Goal: Task Accomplishment & Management: Manage account settings

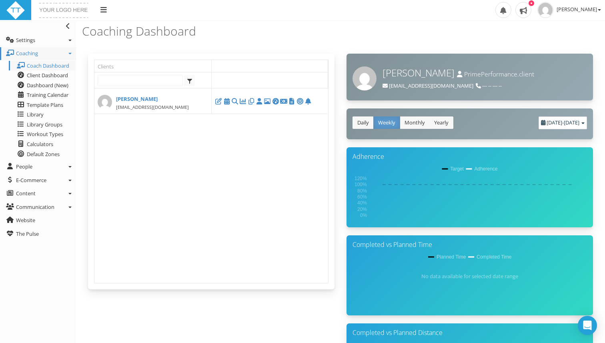
click at [252, 14] on div "Upload Logo Toggle navigation Toggle navigation Jordan Anderson Profile Billing…" at bounding box center [302, 10] width 605 height 21
click at [49, 77] on span "Client Dashboard" at bounding box center [47, 75] width 41 height 7
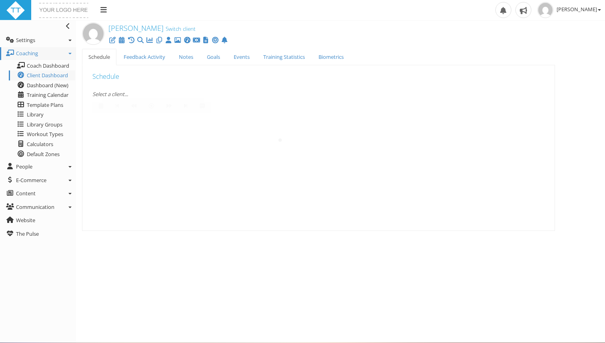
click at [138, 91] on div "Select a client..." at bounding box center [318, 94] width 452 height 8
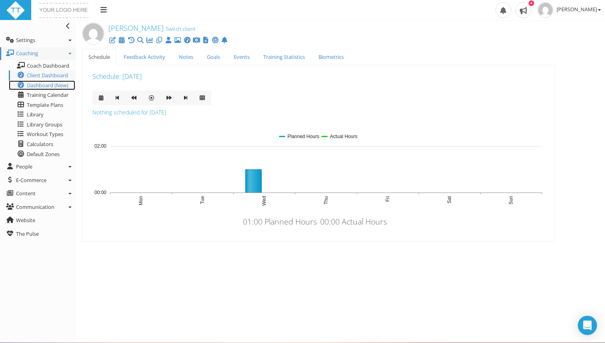
click at [39, 82] on span "Dashboard (New)" at bounding box center [48, 85] width 42 height 7
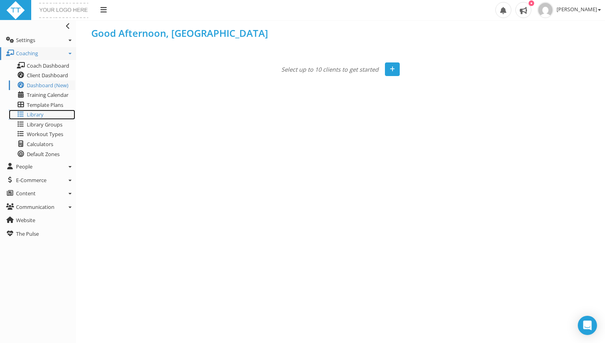
click at [44, 113] on link "Library" at bounding box center [42, 115] width 66 height 10
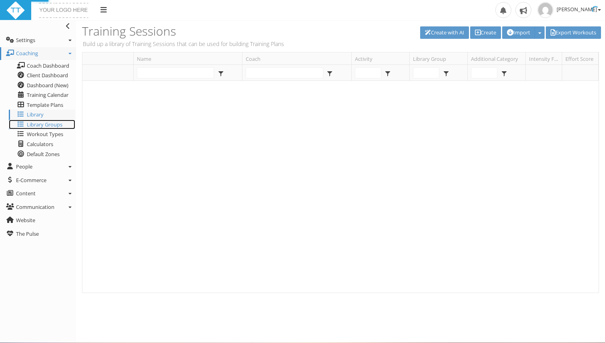
click at [51, 124] on span "Library Groups" at bounding box center [45, 124] width 36 height 7
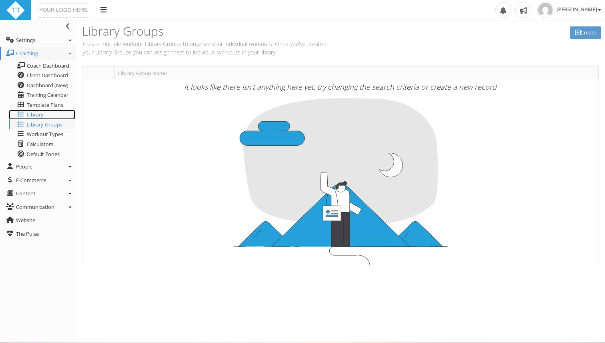
click at [50, 112] on link "Library" at bounding box center [42, 115] width 66 height 10
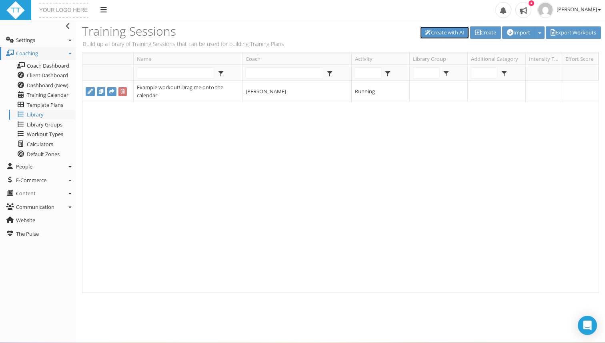
click at [448, 30] on link "Create with AI" at bounding box center [444, 32] width 49 height 12
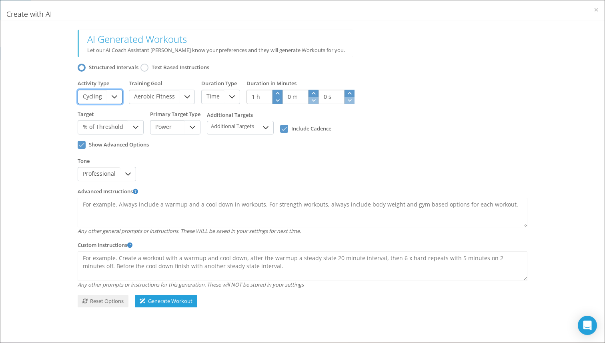
click at [100, 94] on span "Cycling" at bounding box center [92, 97] width 29 height 14
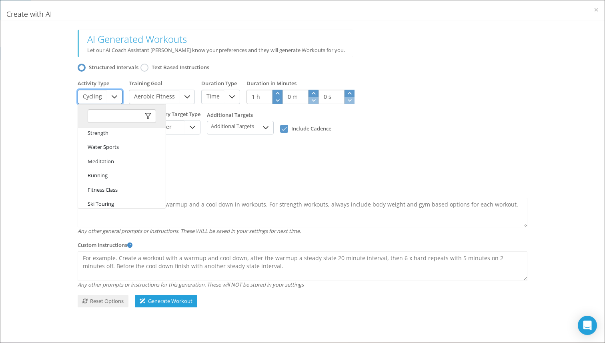
scroll to position [234, 0]
click li "Running"
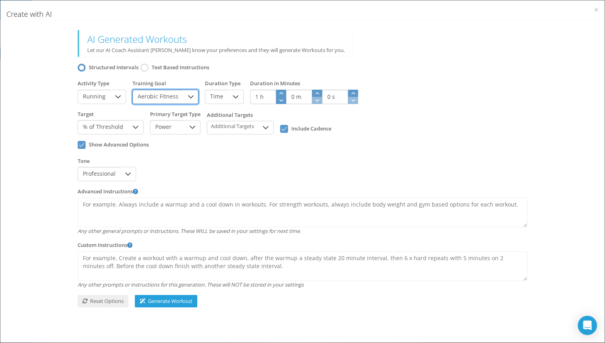
click at [152, 90] on span "Aerobic Fitness" at bounding box center [158, 97] width 50 height 14
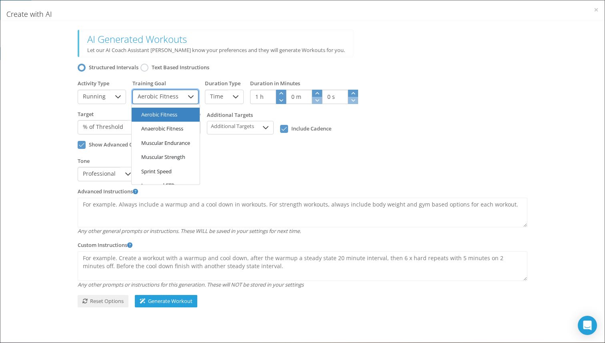
scroll to position [0, 0]
click li "Muscular Endurance"
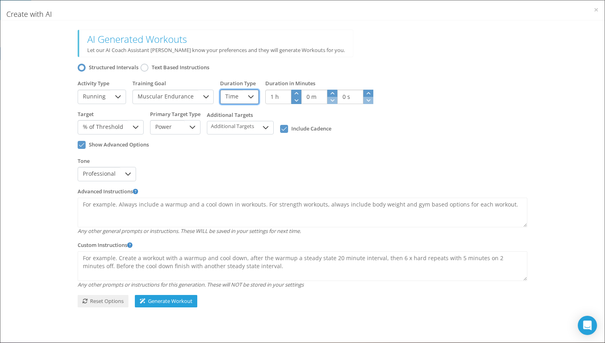
click at [238, 99] on span "Time" at bounding box center [231, 97] width 23 height 14
click li "Distance"
click at [253, 90] on div at bounding box center [260, 97] width 15 height 14
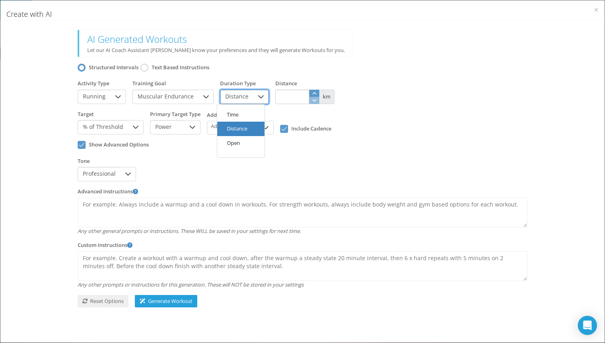
click li "Open"
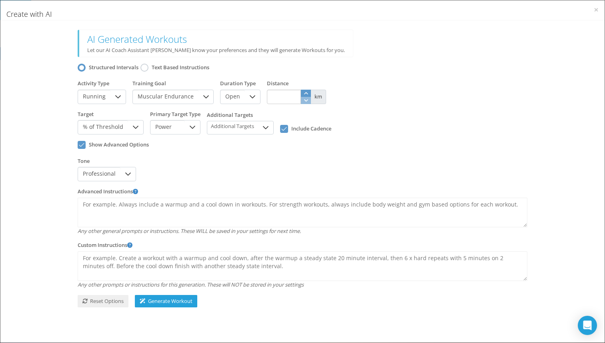
click icon
click li "Open"
click div "{ "TimeInSeconds": 3600, "DistanceInMeters": null, "WorkoutType": "Running", "W…"
click at [128, 127] on div at bounding box center [135, 127] width 15 height 14
click at [168, 154] on div "Show Advanced Options" at bounding box center [302, 169] width 456 height 31
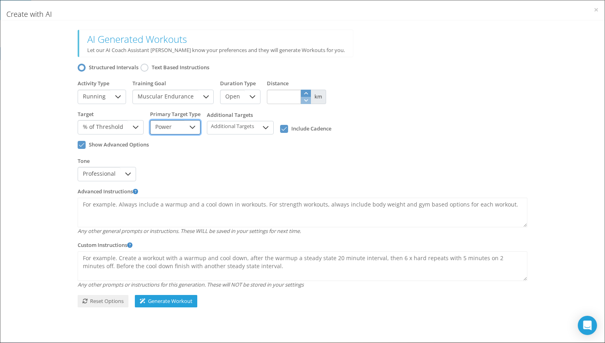
click at [166, 129] on span "Power" at bounding box center [167, 127] width 34 height 14
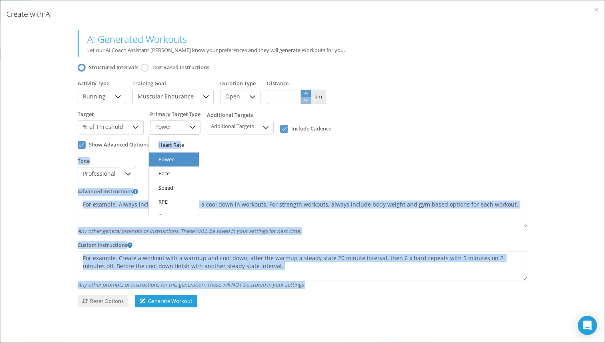
drag, startPoint x: 225, startPoint y: 144, endPoint x: 182, endPoint y: 141, distance: 43.7
click at [182, 141] on body "AI Generated Workouts Let our AI Coach Assistant Tyler know your preferences an…" at bounding box center [302, 168] width 592 height 284
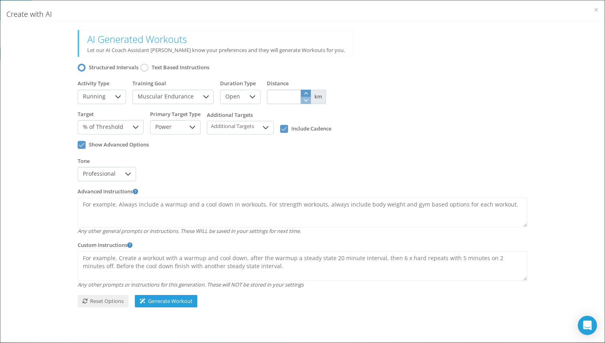
click at [182, 154] on div "Show Advanced Options" at bounding box center [302, 169] width 456 height 31
click at [177, 128] on span "Power" at bounding box center [167, 127] width 34 height 14
click li "Heart Rate"
click at [128, 120] on div at bounding box center [135, 127] width 15 height 14
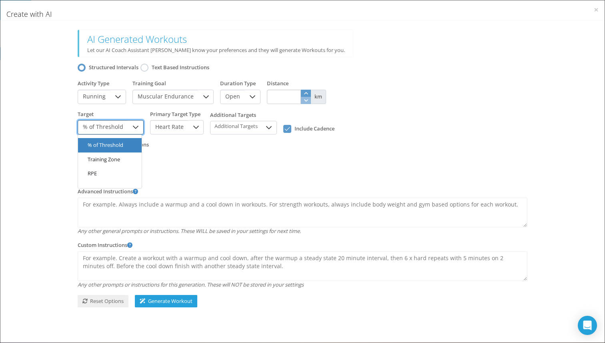
click li "RPE"
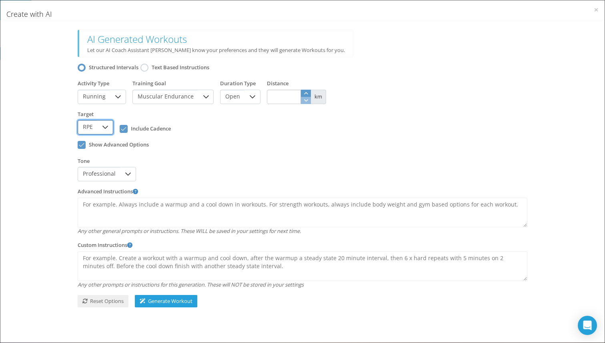
click at [116, 172] on span "Professional" at bounding box center [99, 174] width 42 height 14
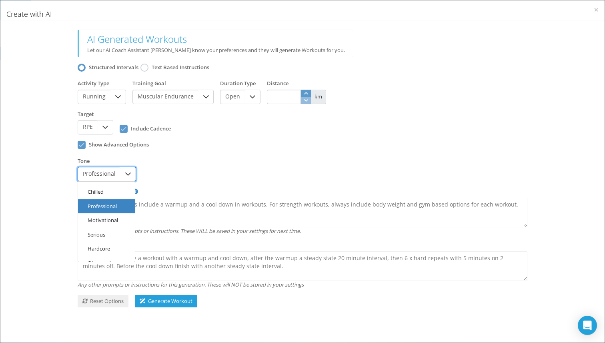
click at [185, 238] on div "Tone Professional" at bounding box center [302, 265] width 456 height 54
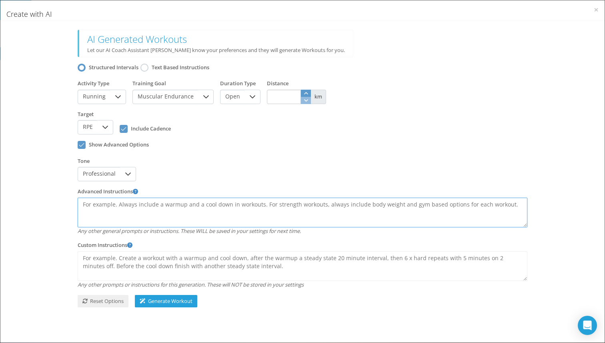
click textarea
click at [161, 301] on span "Generate Workout" at bounding box center [166, 300] width 53 height 7
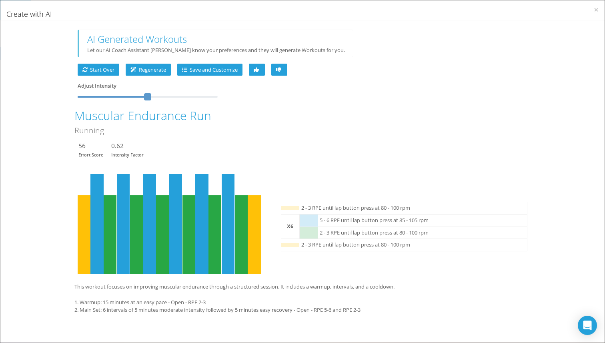
scroll to position [9, 0]
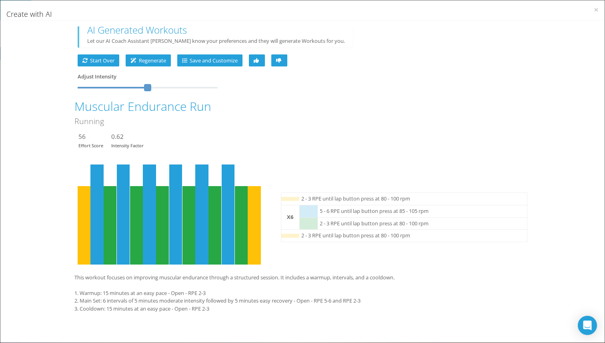
click at [182, 186] on icon "5 - 6 RPE until lap button press at 85 - 105 rpm" at bounding box center [188, 225] width 12 height 78
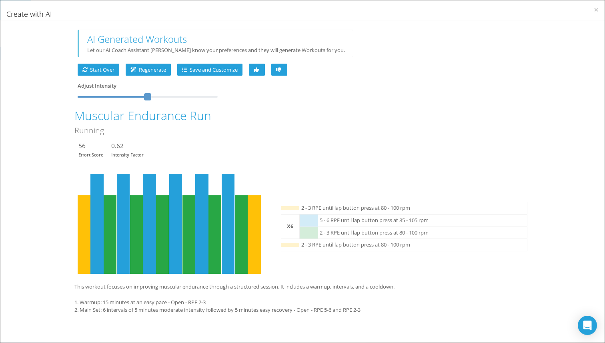
click at [28, 17] on h4 "Create with AI" at bounding box center [302, 14] width 592 height 8
click at [96, 68] on span "Start Over" at bounding box center [98, 69] width 32 height 7
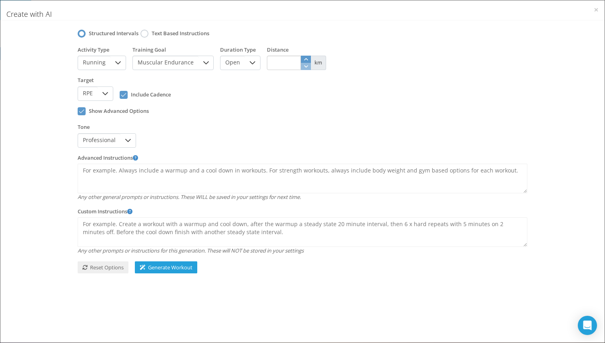
click at [24, 18] on h4 "Create with AI" at bounding box center [302, 14] width 592 height 8
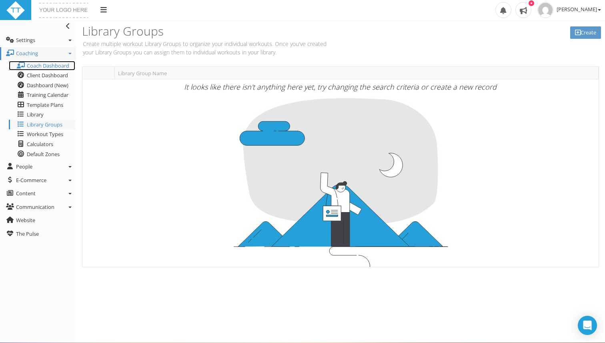
click at [51, 66] on span "Coach Dashboard" at bounding box center [48, 65] width 42 height 7
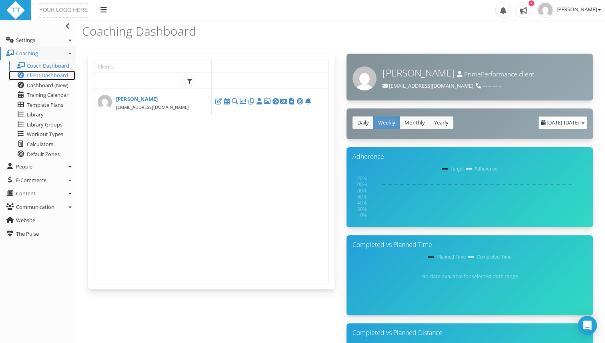
click at [44, 71] on link "Client Dashboard" at bounding box center [42, 75] width 66 height 10
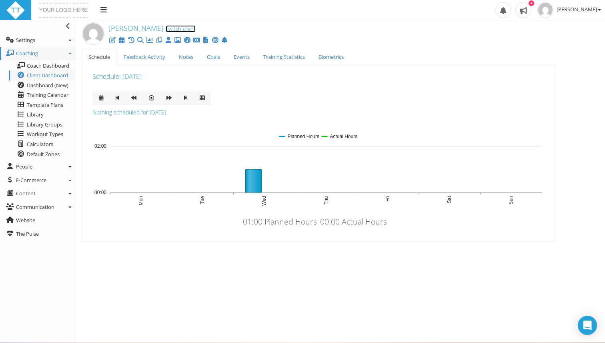
click at [179, 30] on link "Switch client" at bounding box center [181, 28] width 30 height 7
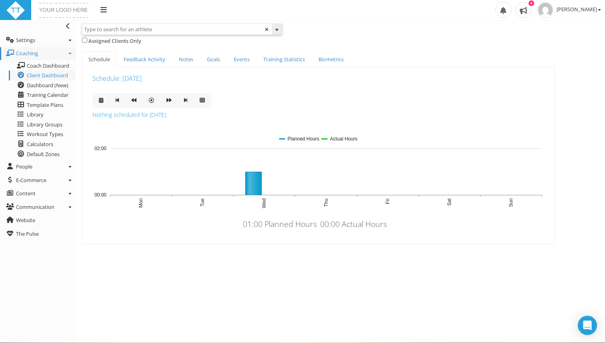
click at [179, 30] on input "text" at bounding box center [176, 29] width 189 height 10
click at [153, 30] on input "text" at bounding box center [176, 29] width 189 height 10
click at [168, 50] on div "Jordan Anderson Switch client Assigned Clients Only Schedule Feedback Activity …" at bounding box center [340, 143] width 529 height 246
click at [44, 82] on span "Dashboard (New)" at bounding box center [48, 85] width 42 height 7
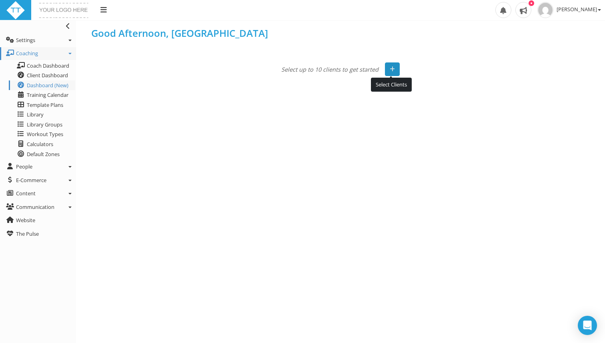
click at [388, 66] on button "button" at bounding box center [392, 69] width 15 height 14
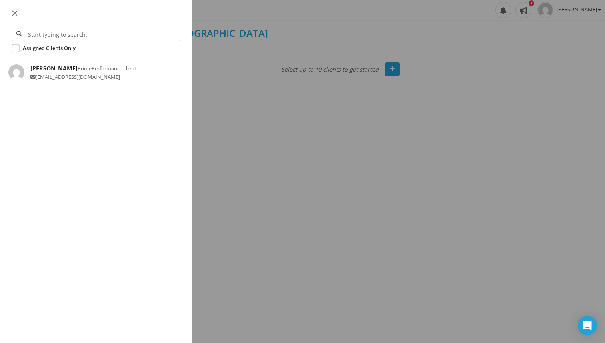
click at [93, 77] on span "[EMAIL_ADDRESS][DOMAIN_NAME]" at bounding box center [83, 77] width 106 height 8
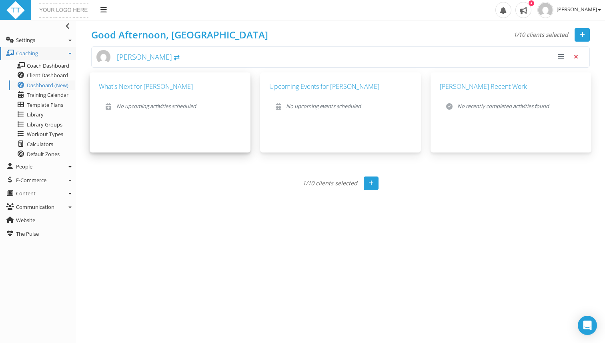
click at [186, 118] on div "What's Next for Jordan No upcoming activities scheduled" at bounding box center [170, 99] width 149 height 42
click at [559, 57] on span "button" at bounding box center [561, 57] width 6 height 0
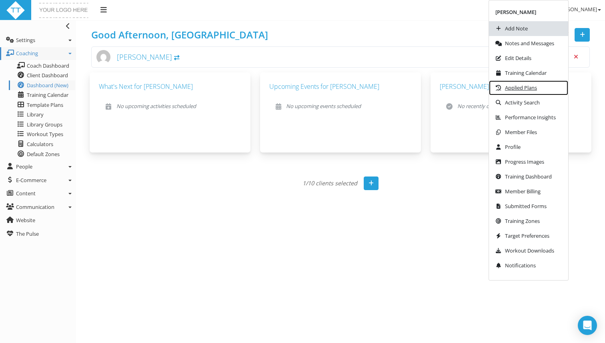
click at [540, 85] on link "Applied Plans" at bounding box center [528, 87] width 79 height 15
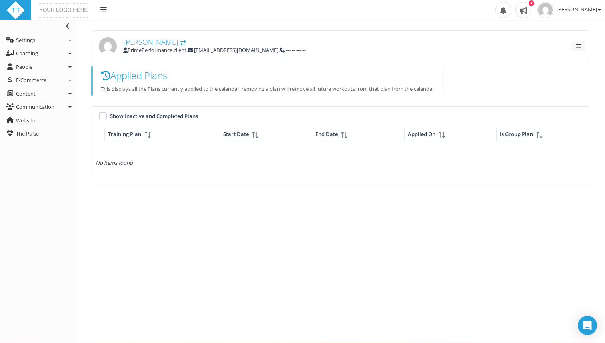
click at [136, 142] on td "No items found" at bounding box center [340, 163] width 496 height 44
click at [129, 149] on td "No items found" at bounding box center [340, 163] width 496 height 44
click at [128, 160] on icon "No items found" at bounding box center [114, 162] width 37 height 7
click at [576, 47] on button at bounding box center [578, 46] width 14 height 10
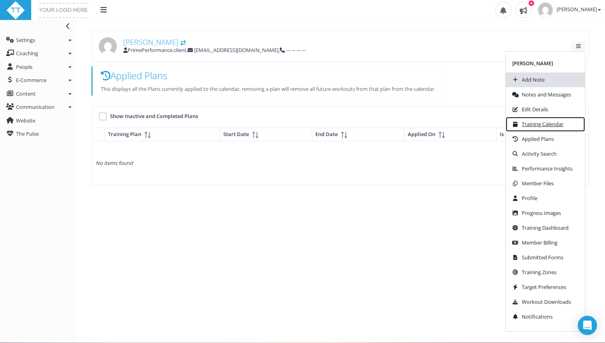
click at [542, 129] on link "Training Calendar" at bounding box center [545, 124] width 79 height 15
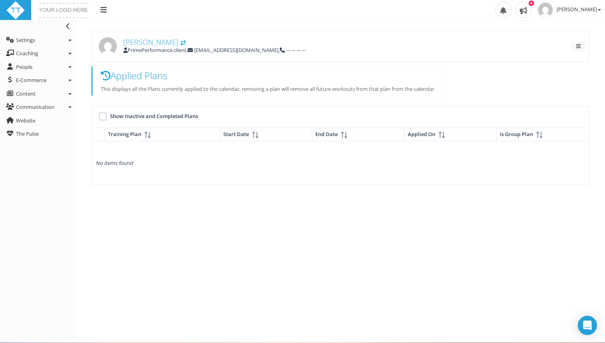
click at [223, 52] on span "[EMAIL_ADDRESS][DOMAIN_NAME]" at bounding box center [236, 49] width 84 height 7
drag, startPoint x: 168, startPoint y: 102, endPoint x: 157, endPoint y: 104, distance: 11.4
click at [168, 102] on div "Applied Plans This displays all the Plans currently applied to the calendar, re…" at bounding box center [267, 84] width 352 height 36
click at [159, 143] on td "No items found" at bounding box center [340, 163] width 496 height 44
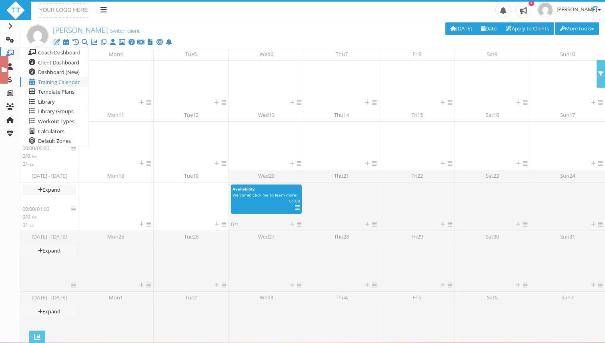
scroll to position [113, 0]
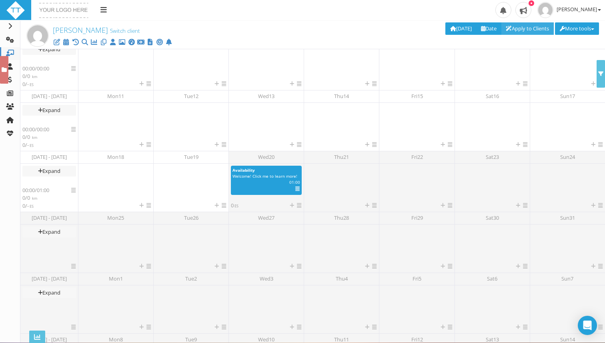
click at [519, 32] on link "Apply to Clients" at bounding box center [527, 28] width 53 height 12
type input "25 Aug 2025"
type input "21 Sep 2025"
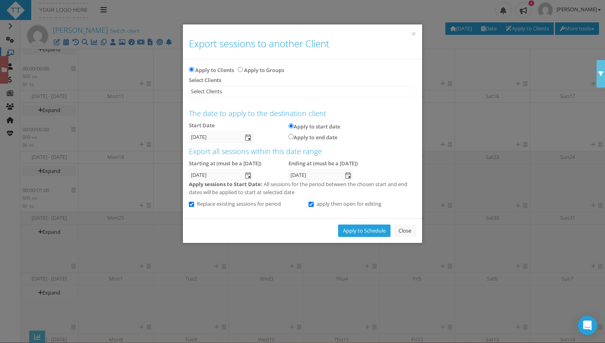
click at [439, 73] on div "× Export sessions to another Client Apply to Clients Apply to Groups Select Cli…" at bounding box center [302, 171] width 605 height 343
click at [443, 84] on div "× Export sessions to another Client Apply to Clients Apply to Groups Select Cli…" at bounding box center [302, 171] width 605 height 343
click at [410, 32] on div "× Export sessions to another Client" at bounding box center [302, 41] width 239 height 35
click at [559, 26] on div "× Export sessions to another Client Apply to Clients Apply to Groups Select Cli…" at bounding box center [302, 171] width 605 height 343
click at [411, 34] on div "× Export sessions to another Client" at bounding box center [302, 41] width 239 height 35
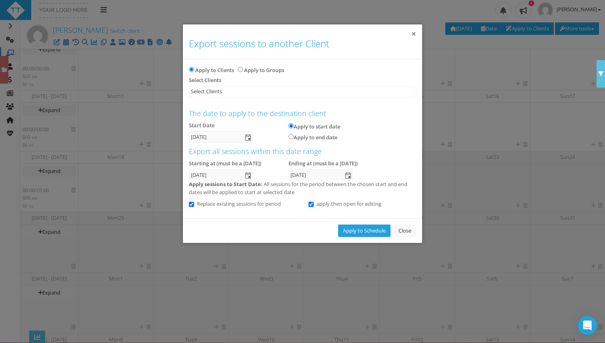
click at [415, 32] on button "×" at bounding box center [413, 34] width 5 height 8
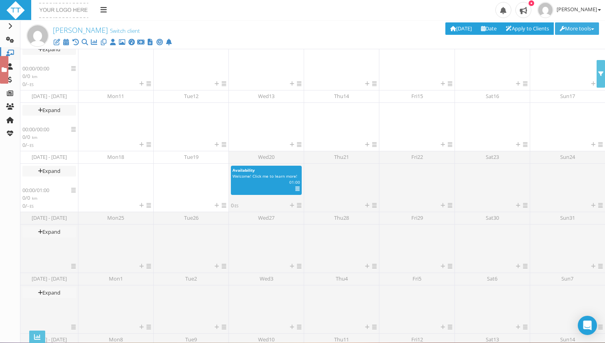
click at [572, 25] on button "More tools" at bounding box center [577, 28] width 44 height 12
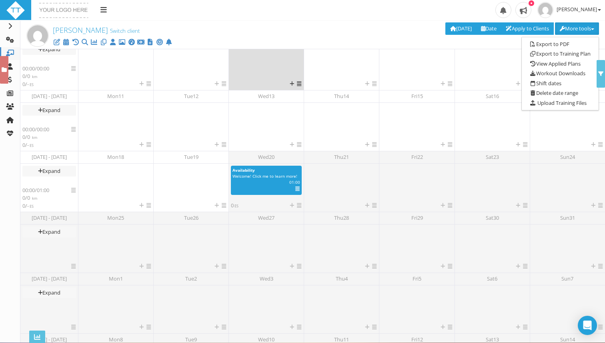
click at [265, 51] on div at bounding box center [266, 62] width 71 height 36
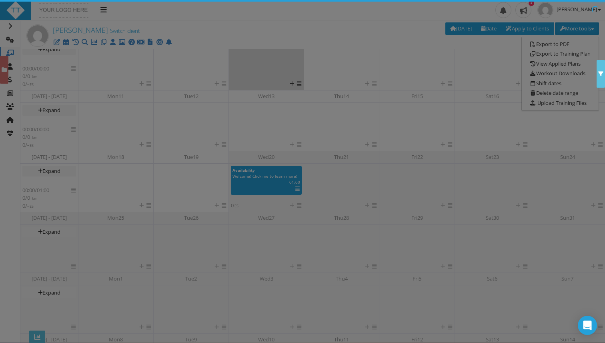
click at [235, 38] on body "Upload Logo Toggle navigation Toggle navigation Jordan Anderson Profile Billing…" at bounding box center [302, 171] width 605 height 342
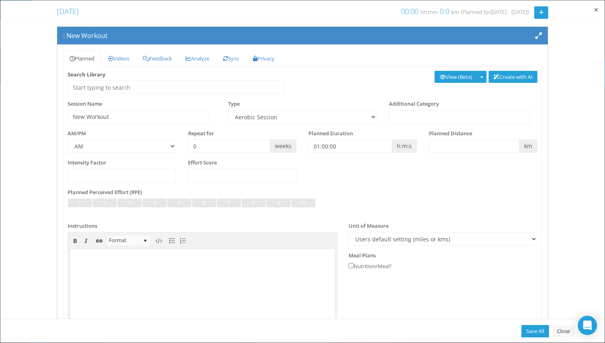
click at [595, 10] on span "×" at bounding box center [596, 9] width 5 height 11
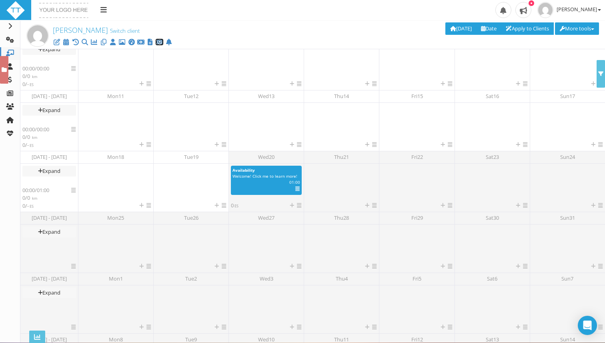
click at [160, 42] on icon at bounding box center [159, 42] width 8 height 0
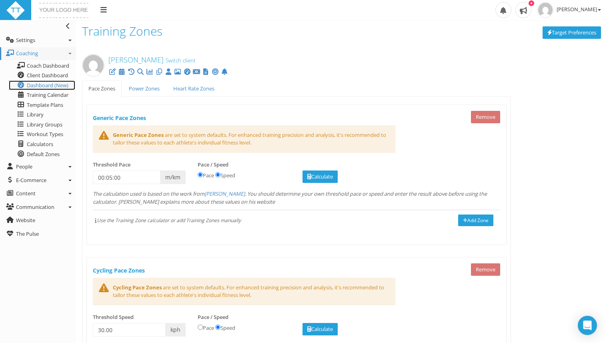
click at [55, 87] on span "Dashboard (New)" at bounding box center [48, 85] width 42 height 7
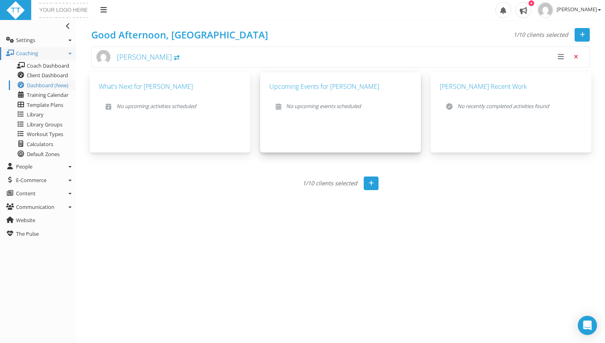
click at [331, 84] on h5 "Upcoming Events for [PERSON_NAME]" at bounding box center [340, 87] width 142 height 10
click at [579, 36] on button "button" at bounding box center [581, 35] width 15 height 14
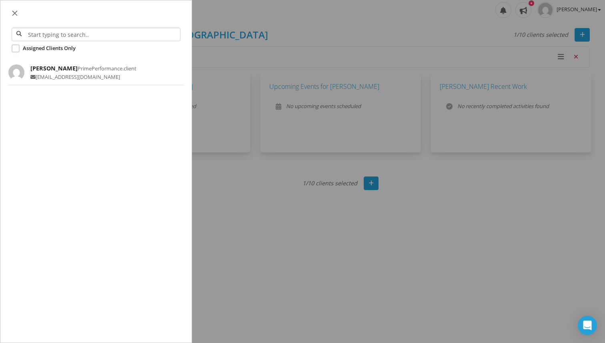
click at [191, 90] on div "Assigned Clients Only [PERSON_NAME] PrimePerformance.client [EMAIL_ADDRESS][DOM…" at bounding box center [95, 184] width 191 height 316
click at [83, 86] on div "[PERSON_NAME] PrimePerformance.client [EMAIL_ADDRESS][DOMAIN_NAME]" at bounding box center [95, 73] width 175 height 34
click at [82, 77] on span "[EMAIL_ADDRESS][DOMAIN_NAME]" at bounding box center [83, 77] width 106 height 8
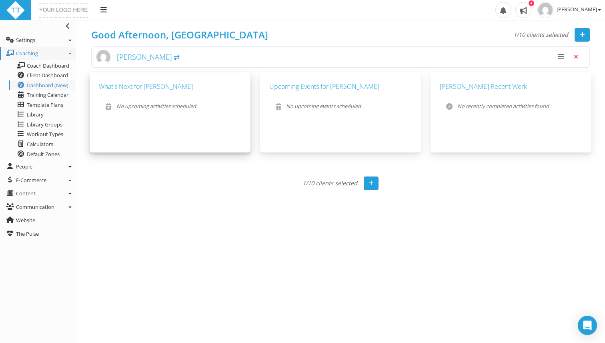
click at [165, 95] on div "What's Next for [PERSON_NAME] No upcoming activities scheduled" at bounding box center [170, 99] width 149 height 42
click at [142, 89] on h5 "What's Next for [PERSON_NAME]" at bounding box center [170, 87] width 142 height 10
click at [154, 80] on div "What's Next for [PERSON_NAME] No upcoming activities scheduled" at bounding box center [170, 99] width 149 height 42
click at [130, 88] on h5 "What's Next for [PERSON_NAME]" at bounding box center [170, 87] width 142 height 10
click at [106, 112] on div "No upcoming activities scheduled" at bounding box center [170, 106] width 142 height 21
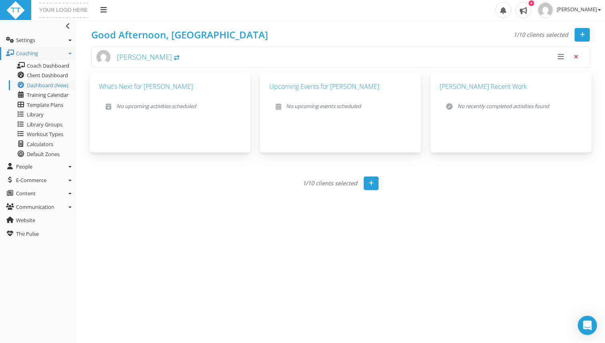
click at [193, 231] on div "Good Afternoon, [PERSON_NAME] 1/10 clients selected [PERSON_NAME] What's Next f…" at bounding box center [340, 197] width 505 height 343
click at [173, 110] on p "No upcoming activities scheduled" at bounding box center [156, 106] width 80 height 8
click at [150, 150] on div "What's Next for [PERSON_NAME] No upcoming activities scheduled" at bounding box center [170, 112] width 161 height 80
click at [131, 116] on div "No upcoming activities scheduled" at bounding box center [170, 106] width 142 height 21
click at [43, 102] on span "Template Plans" at bounding box center [45, 104] width 36 height 7
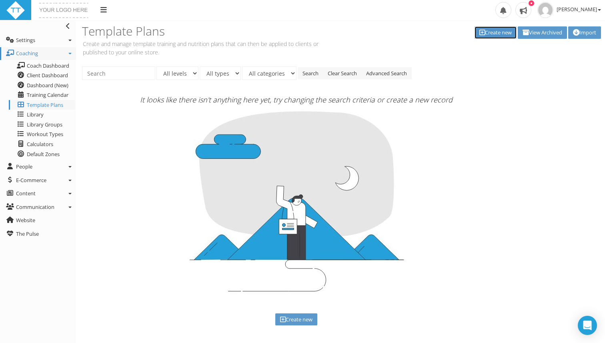
click at [482, 33] on link "Create new" at bounding box center [495, 32] width 42 height 12
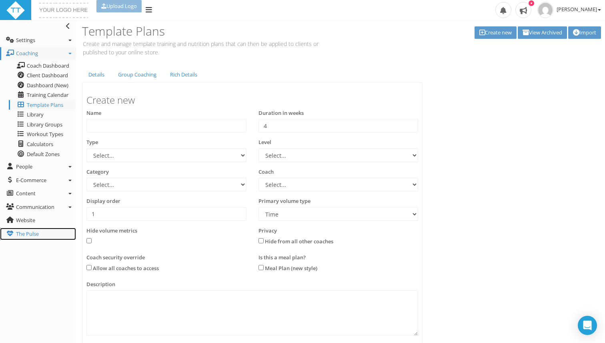
click at [37, 229] on link "The Pulse" at bounding box center [38, 234] width 76 height 13
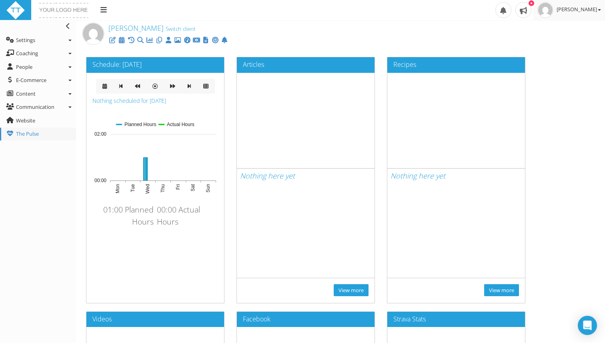
click at [570, 10] on span "[PERSON_NAME]" at bounding box center [578, 9] width 44 height 7
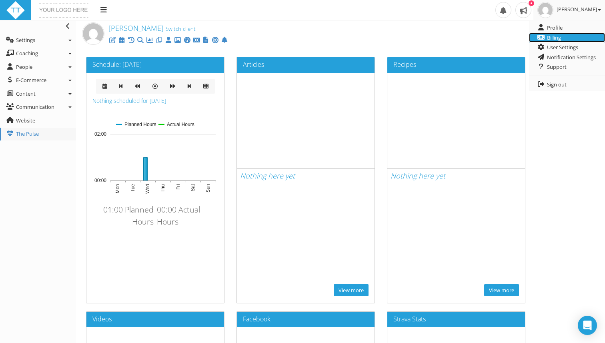
click at [568, 42] on link "Billing" at bounding box center [567, 38] width 76 height 10
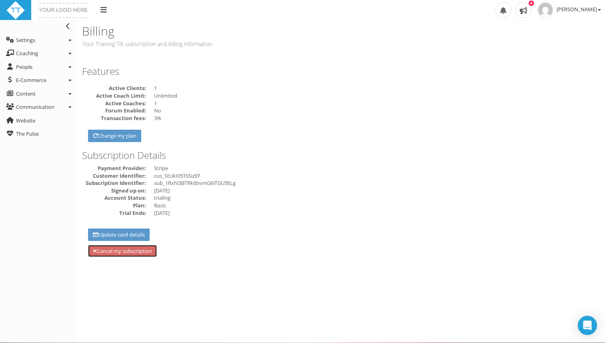
click at [119, 251] on link "Cancel my subscription" at bounding box center [122, 251] width 69 height 12
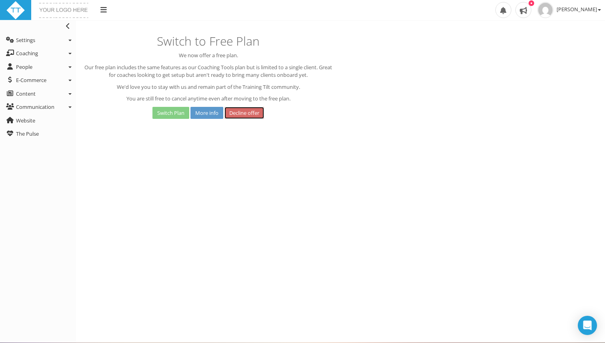
click at [250, 112] on link "Decline offer" at bounding box center [244, 113] width 40 height 12
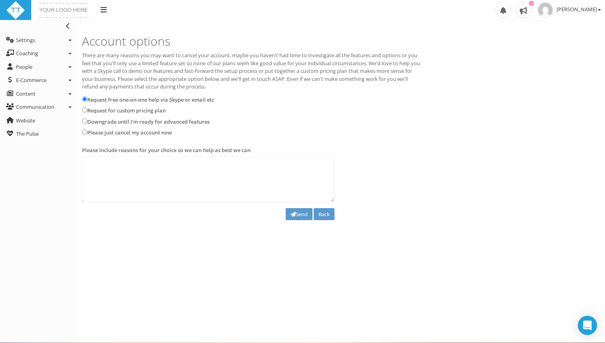
click at [146, 130] on label "Please just cancel my account now" at bounding box center [129, 133] width 85 height 8
click at [87, 130] on input "Please just cancel my account now" at bounding box center [84, 131] width 5 height 5
radio input "true"
click at [269, 198] on textarea at bounding box center [208, 179] width 252 height 46
type textarea "nil"
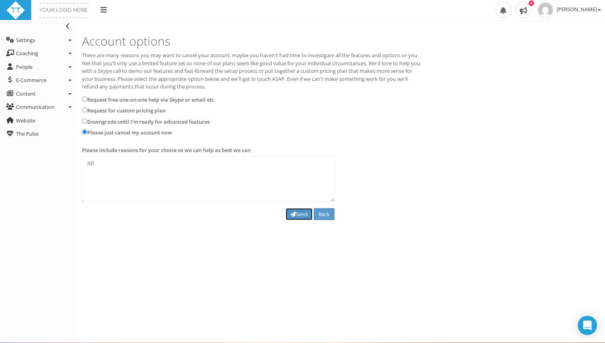
click at [304, 216] on button "Send" at bounding box center [299, 214] width 27 height 12
click at [208, 181] on textarea "nil" at bounding box center [208, 179] width 252 height 46
click at [295, 212] on button "Send" at bounding box center [299, 214] width 27 height 12
